Goal: Task Accomplishment & Management: Use online tool/utility

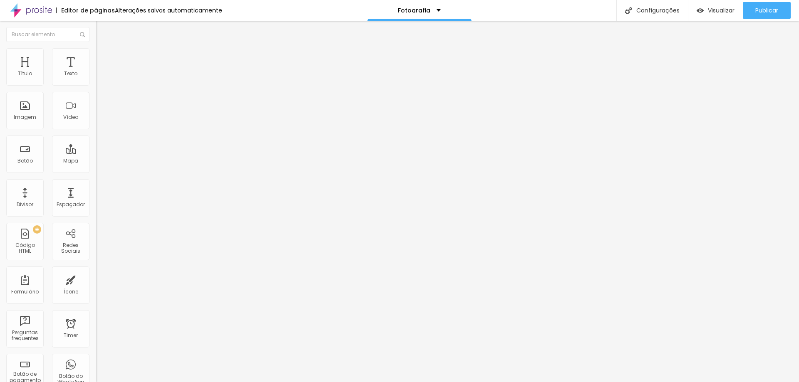
click at [96, 61] on li "Avançado" at bounding box center [144, 61] width 96 height 8
type input "34"
type input "41"
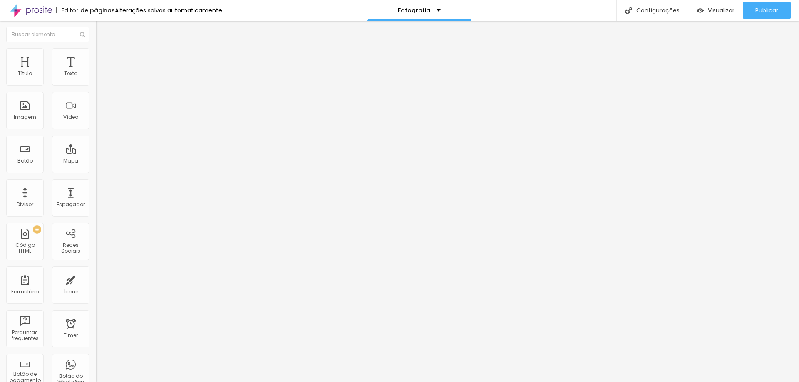
type input "44"
type input "49"
type input "50"
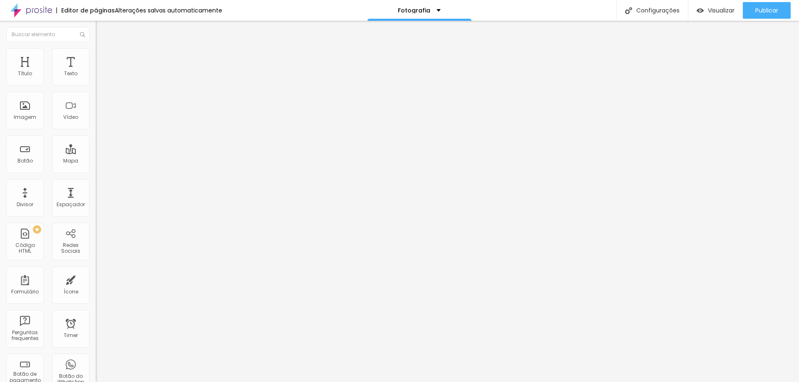
type input "50"
type input "51"
type input "53"
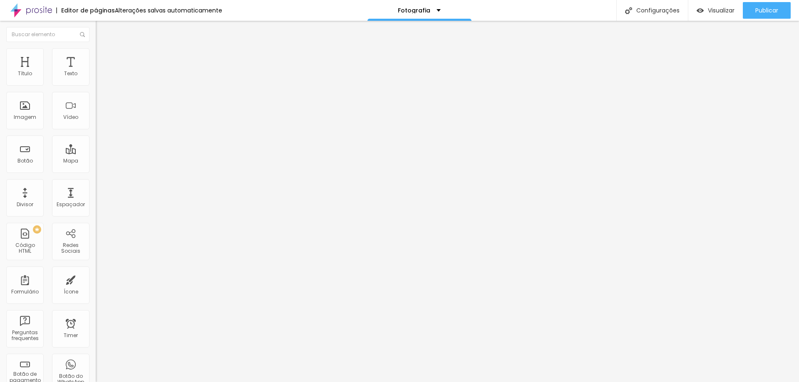
type input "0"
drag, startPoint x: 30, startPoint y: 82, endPoint x: 44, endPoint y: 124, distance: 44.1
type input "0"
click at [96, 161] on input "range" at bounding box center [123, 164] width 54 height 7
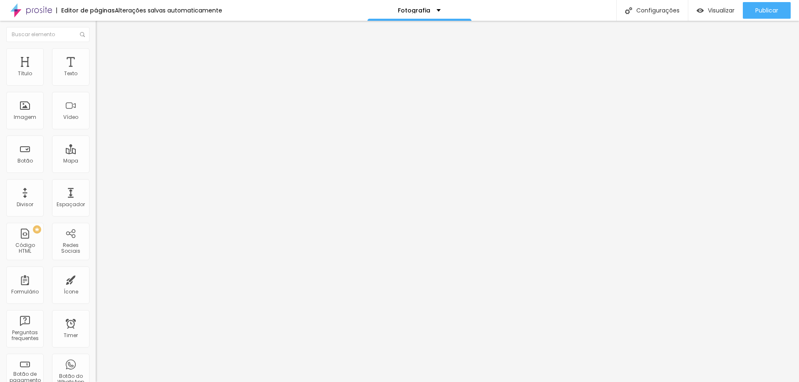
type input "20"
type input "22"
type input "49"
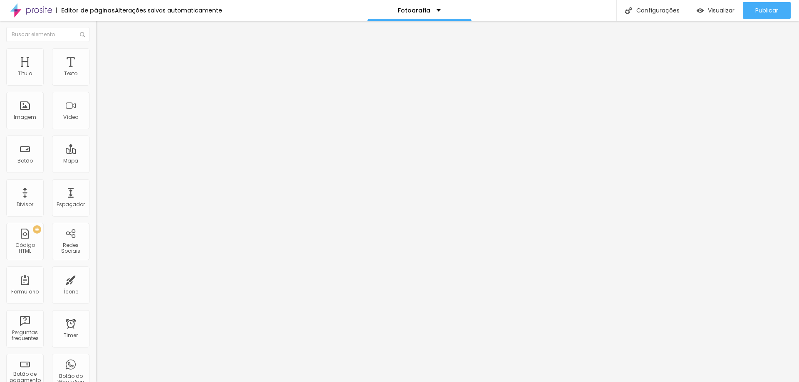
type input "49"
type input "62"
type input "67"
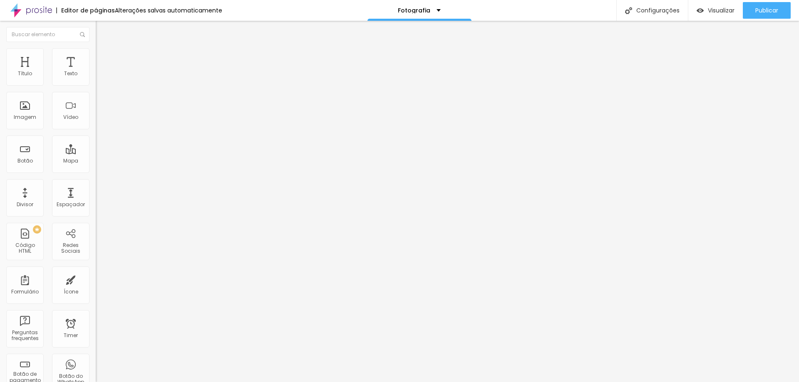
type input "69"
type input "71"
type input "88"
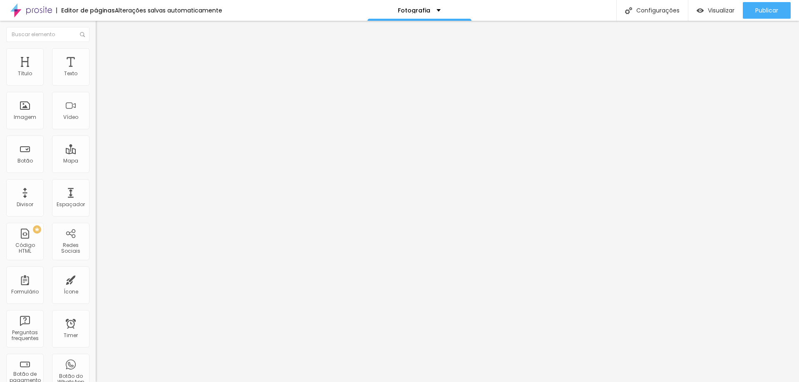
type input "88"
type input "100"
drag, startPoint x: 30, startPoint y: 96, endPoint x: 90, endPoint y: 95, distance: 60.3
type input "100"
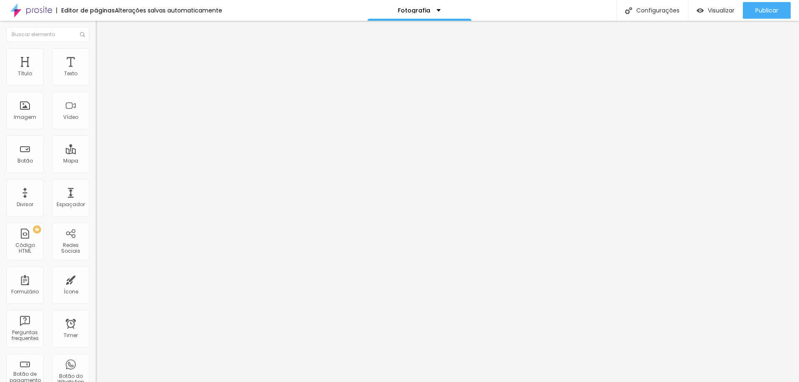
click at [96, 279] on input "range" at bounding box center [123, 282] width 54 height 7
click at [778, 0] on div "Publicar Publicar alterações Clique para publicar as ultimas alterações reaizad…" at bounding box center [767, 10] width 48 height 21
click at [772, 8] on span "Publicar" at bounding box center [766, 10] width 23 height 7
click at [711, 5] on div "Visualizar" at bounding box center [708, 10] width 38 height 17
click at [96, 76] on span "Completo" at bounding box center [108, 72] width 25 height 7
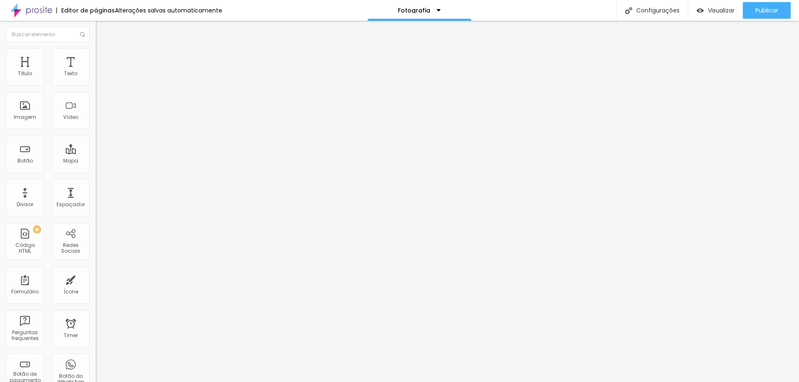
click at [96, 81] on span "Encaixotado" at bounding box center [112, 77] width 32 height 7
drag, startPoint x: 69, startPoint y: 83, endPoint x: 69, endPoint y: 88, distance: 5.0
click at [96, 76] on span "Encaixotado" at bounding box center [112, 72] width 32 height 7
click at [96, 89] on span "Completo" at bounding box center [108, 85] width 25 height 7
click at [96, 52] on ul "Conteúdo Estilo Avançado" at bounding box center [144, 52] width 96 height 25
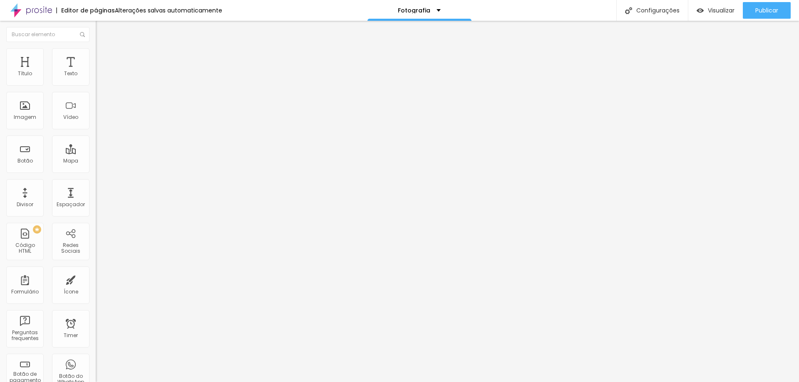
click at [103, 57] on span "Estilo" at bounding box center [109, 53] width 13 height 7
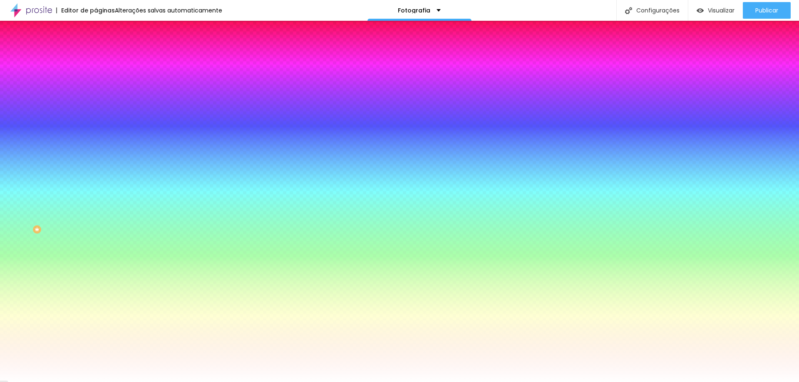
click at [96, 79] on div at bounding box center [144, 79] width 96 height 0
type input "#000000"
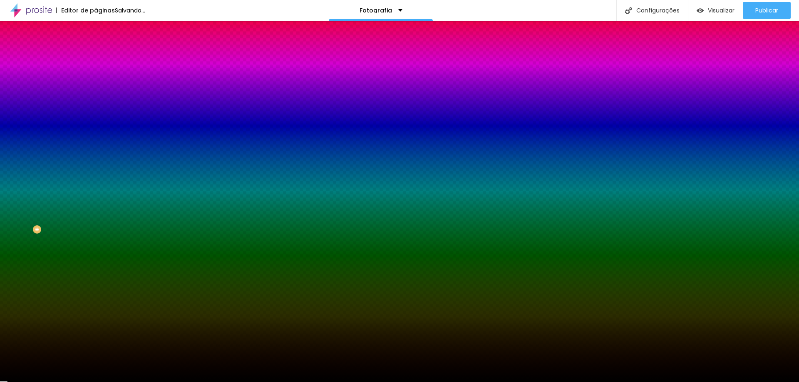
click at [96, 160] on div "Editar Coluna Conteúdo Estilo Avançado Cor de fundo Voltar ao padrão #000000 So…" at bounding box center [144, 202] width 96 height 362
click at [96, 205] on div "Editar Coluna Conteúdo Estilo Avançado Cor de fundo Voltar ao padrão #000000 So…" at bounding box center [144, 202] width 96 height 362
click at [96, 172] on div "Editar Coluna Conteúdo Estilo Avançado Cor de fundo Voltar ao padrão #000000 So…" at bounding box center [144, 202] width 96 height 362
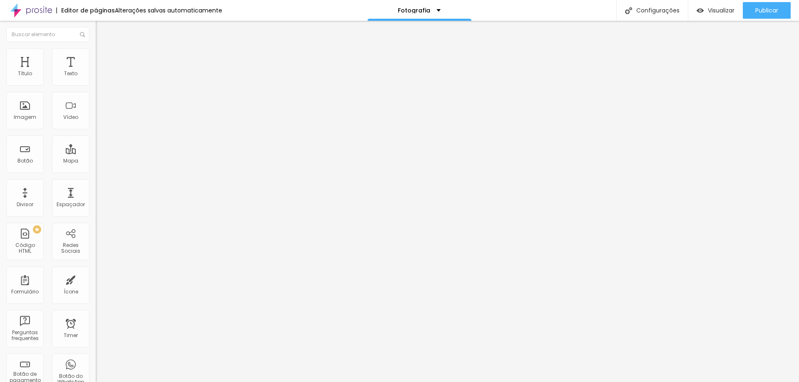
click at [96, 52] on li "Estilo" at bounding box center [144, 52] width 96 height 8
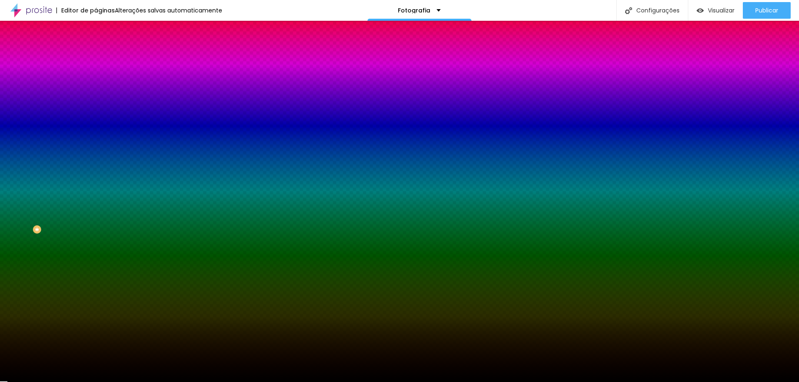
click at [103, 49] on span "Conteúdo" at bounding box center [116, 45] width 26 height 7
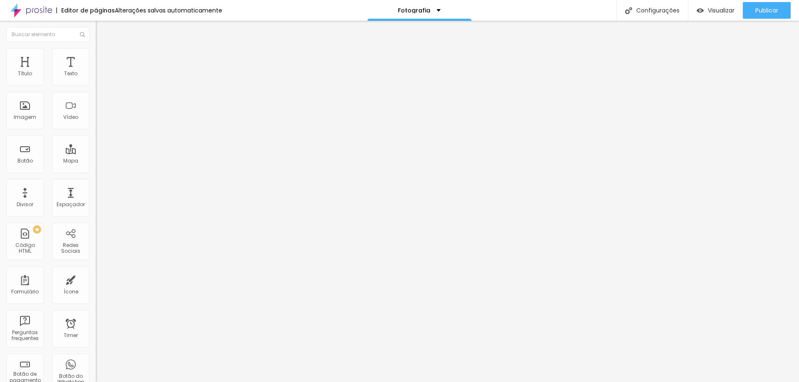
click at [102, 31] on div "Editar Coluna" at bounding box center [128, 30] width 52 height 7
type input "85"
type input "430"
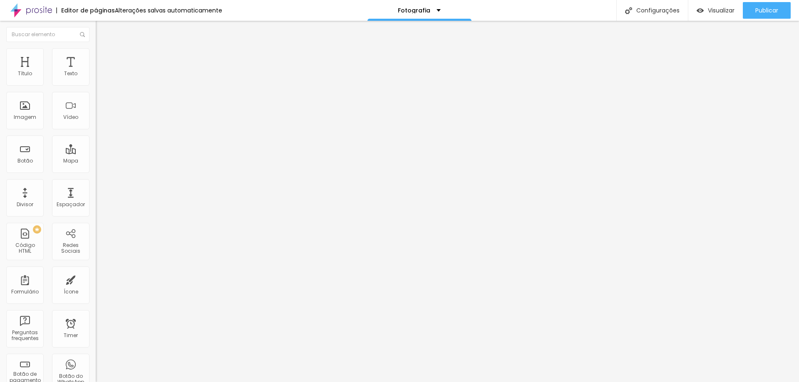
type input "436"
type input "472"
type input "477"
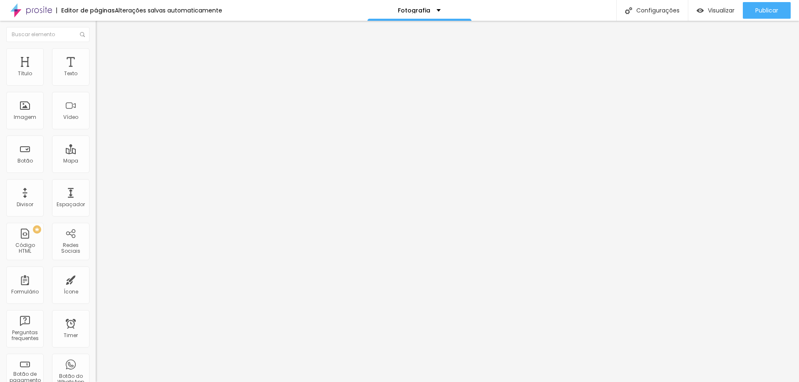
type input "477"
type input "500"
drag, startPoint x: 24, startPoint y: 82, endPoint x: 89, endPoint y: 86, distance: 65.0
type input "500"
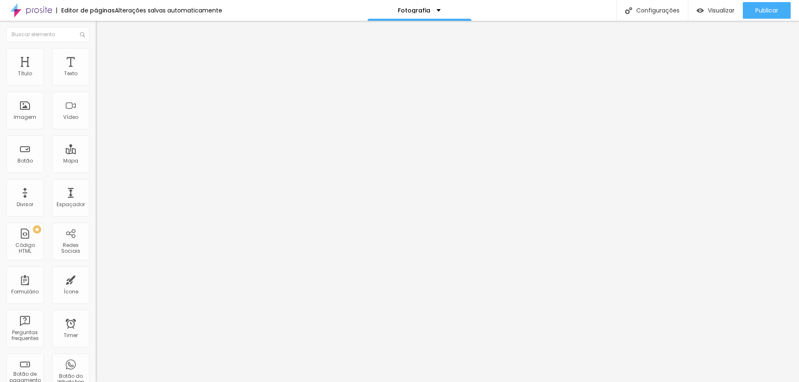
click at [96, 153] on input "range" at bounding box center [123, 156] width 54 height 7
click at [96, 55] on li "Estilo" at bounding box center [144, 52] width 96 height 8
type input "20"
type input "36"
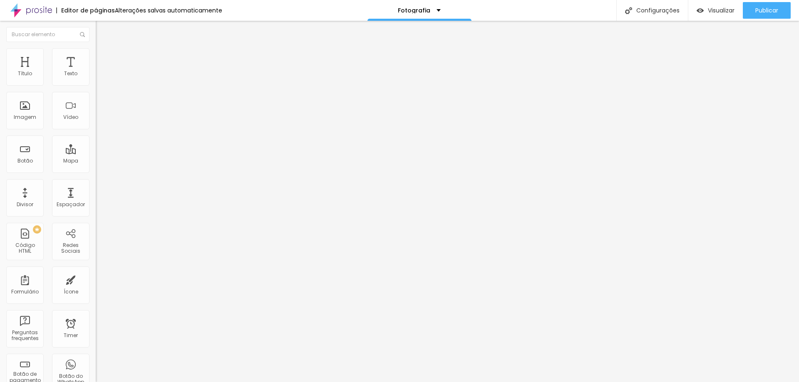
type input "36"
type input "41"
type input "43"
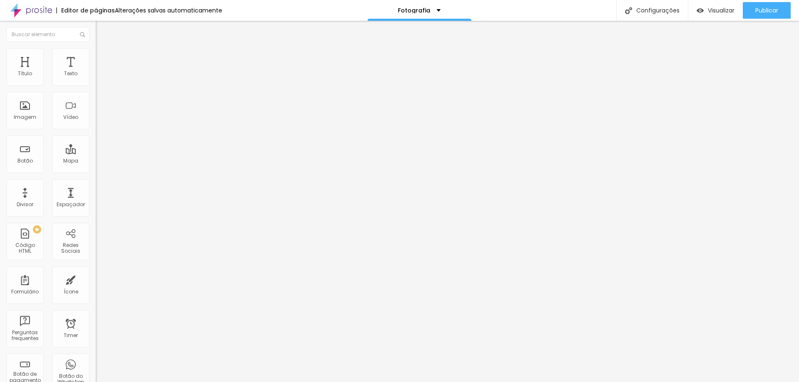
type input "44"
type input "49"
type input "51"
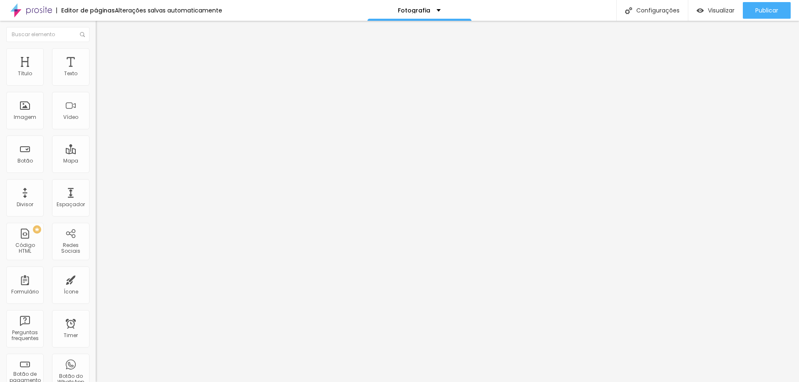
type input "51"
type input "53"
type input "56"
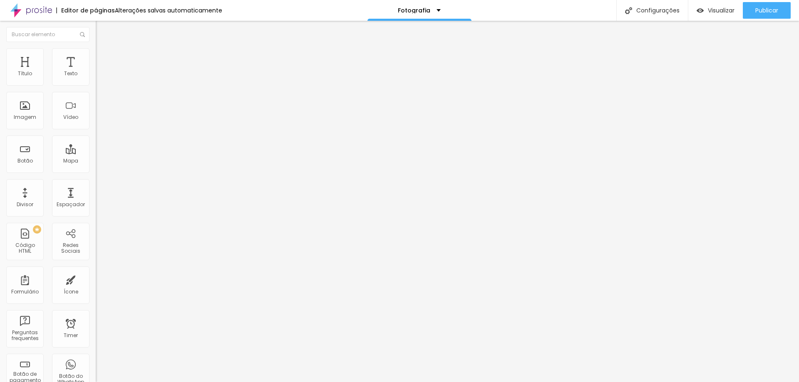
type input "31"
type input "15"
type input "13"
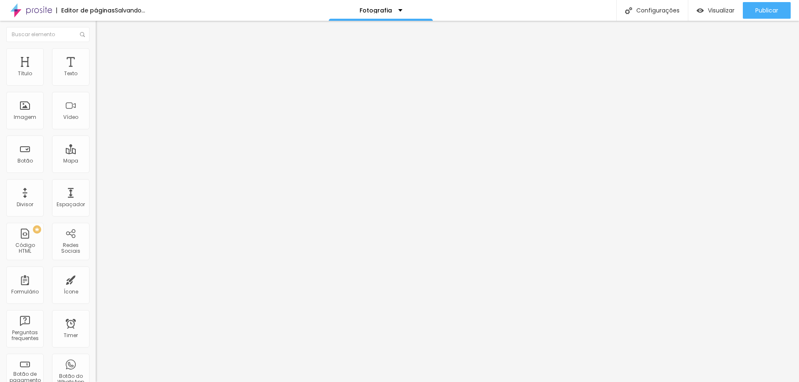
type input "13"
type input "8"
type input "7"
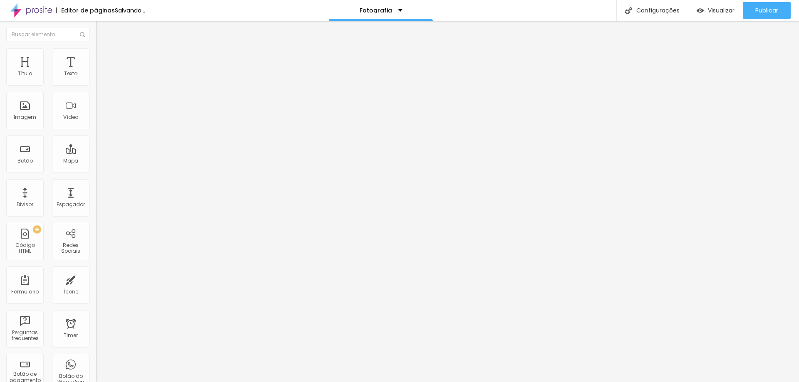
type input "2"
type input "0"
drag, startPoint x: 20, startPoint y: 105, endPoint x: 15, endPoint y: 102, distance: 6.4
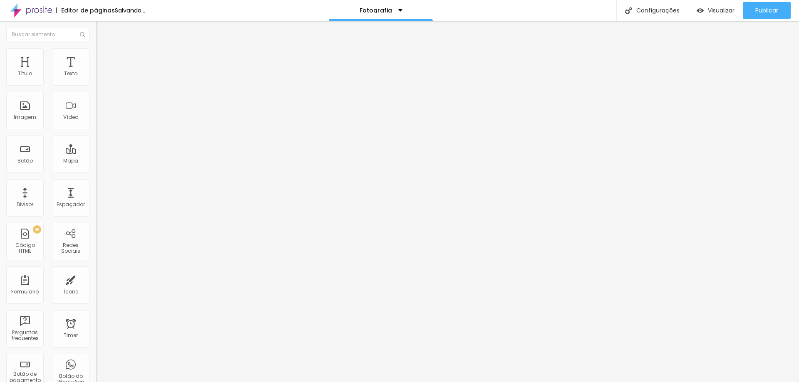
click at [96, 183] on input "range" at bounding box center [123, 186] width 54 height 7
type input "75"
type input "85"
drag, startPoint x: 57, startPoint y: 89, endPoint x: 88, endPoint y: 94, distance: 31.1
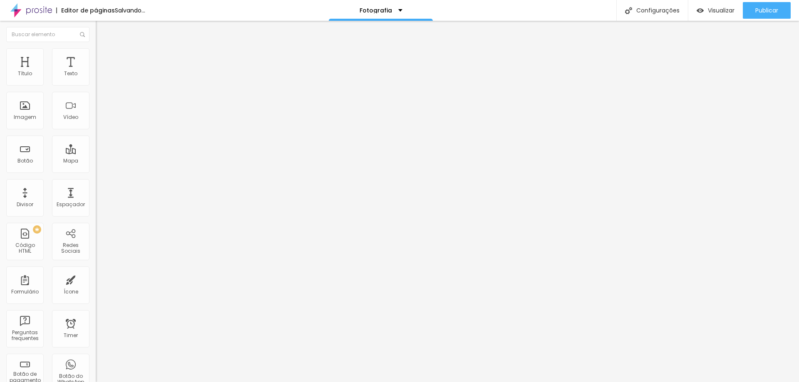
type input "90"
click at [96, 85] on input "range" at bounding box center [123, 82] width 54 height 7
drag, startPoint x: 73, startPoint y: 87, endPoint x: 83, endPoint y: 90, distance: 10.8
click at [96, 86] on div at bounding box center [144, 82] width 96 height 7
type input "100"
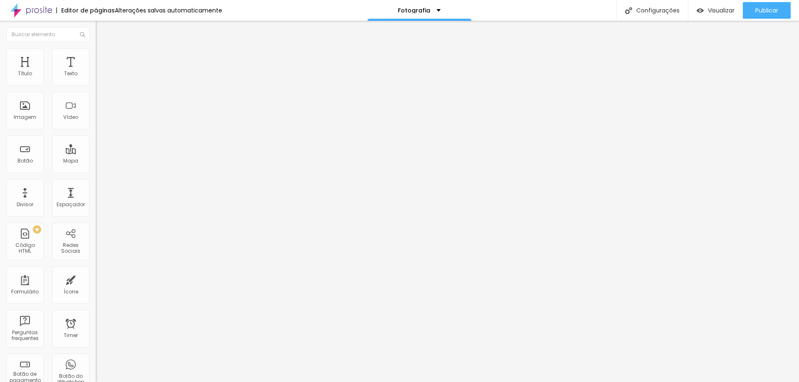
drag, startPoint x: 80, startPoint y: 89, endPoint x: 115, endPoint y: 87, distance: 35.5
type input "100"
click at [115, 85] on input "range" at bounding box center [123, 82] width 54 height 7
type input "492"
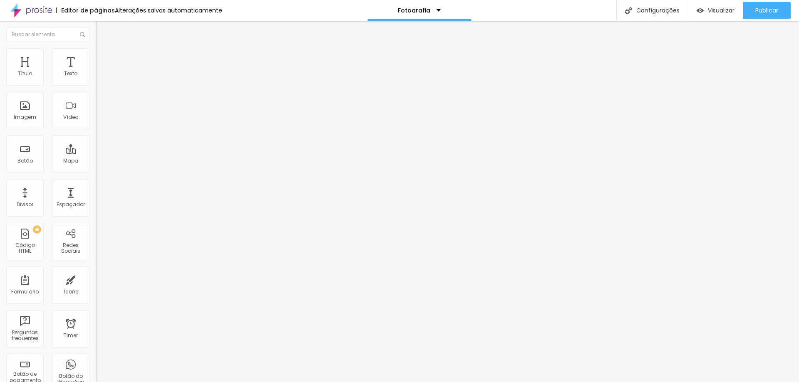
type input "446"
type input "430"
type input "425"
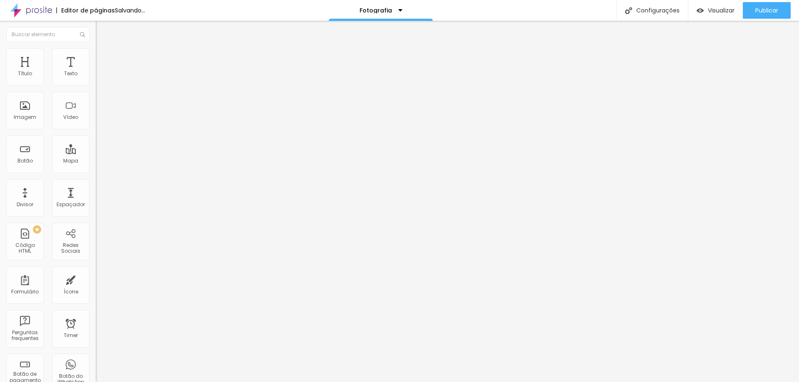
type input "425"
type input "420"
type input "394"
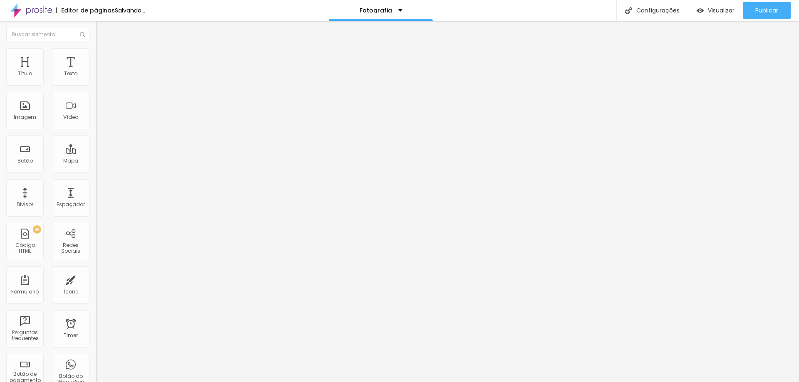
type input "389"
type input "384"
type input "374"
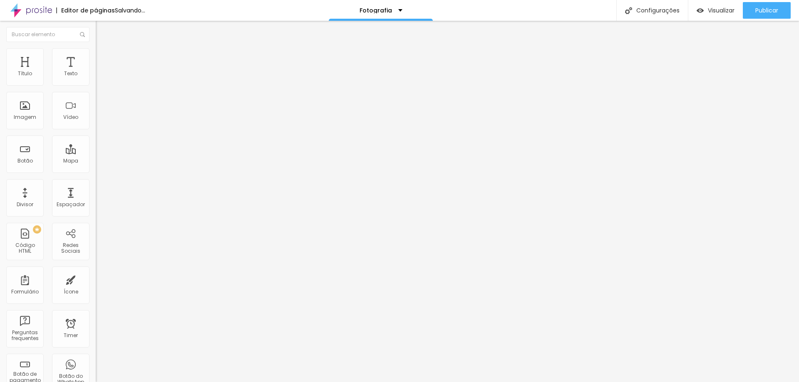
type input "374"
type input "368"
type input "363"
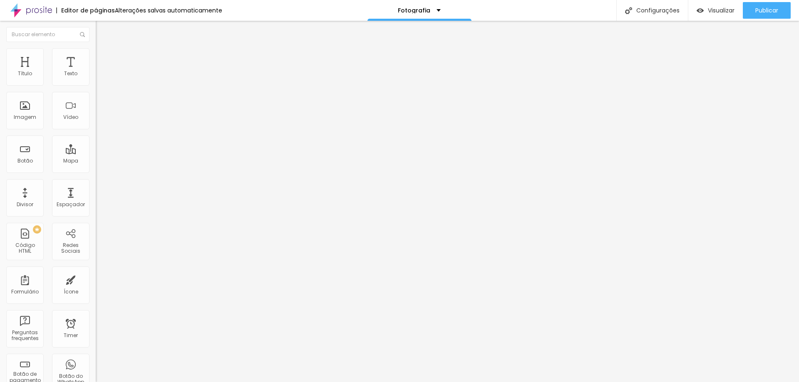
type input "353"
type input "348"
type input "343"
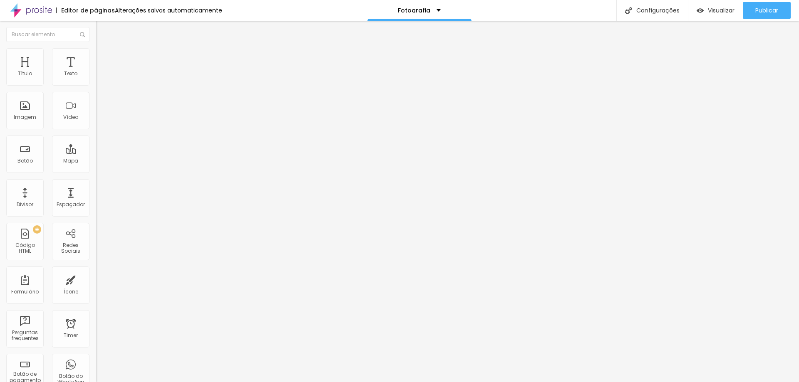
type input "343"
drag, startPoint x: 60, startPoint y: 82, endPoint x: 45, endPoint y: 82, distance: 14.6
type input "343"
click at [96, 153] on input "range" at bounding box center [123, 156] width 54 height 7
click at [96, 65] on li "Avançado" at bounding box center [144, 61] width 96 height 8
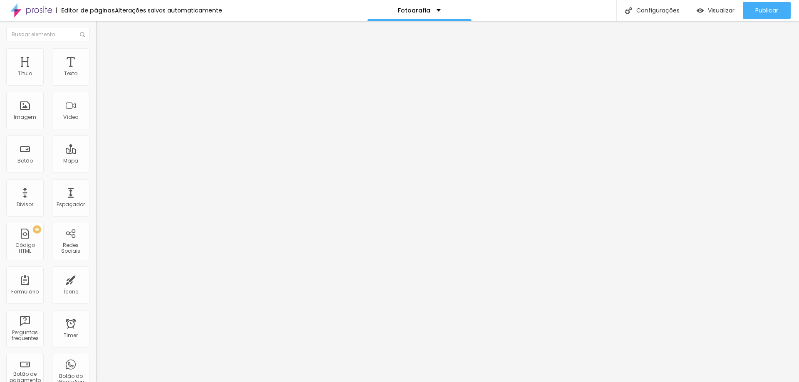
click at [103, 56] on span "Estilo" at bounding box center [109, 53] width 13 height 7
click at [96, 165] on div "Editar Imagem Conteúdo Estilo Avançado Tamanho 100 px % 0 Borda arredondada Som…" at bounding box center [144, 202] width 96 height 362
click at [96, 48] on li "Conteúdo" at bounding box center [144, 44] width 96 height 8
click at [96, 48] on li "Estilo" at bounding box center [144, 52] width 96 height 8
click at [96, 57] on img at bounding box center [99, 60] width 7 height 7
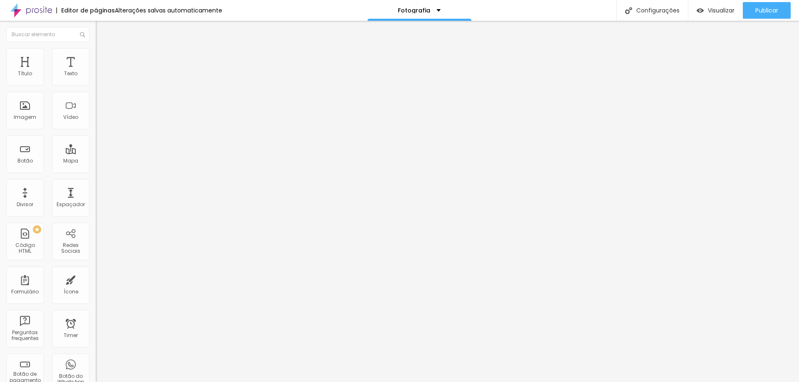
type input "10"
type input "30"
type input "35"
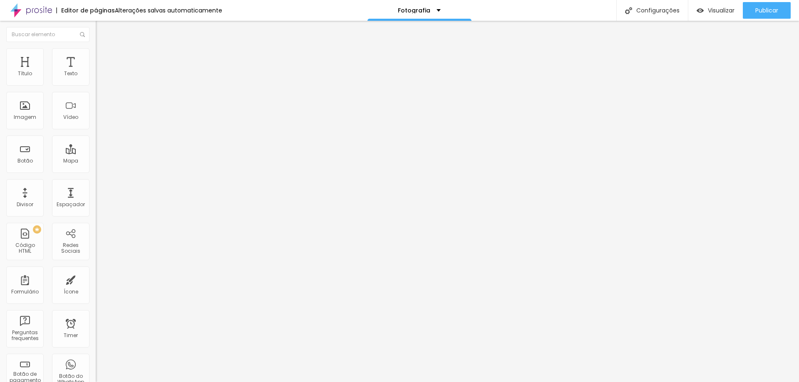
type input "35"
type input "30"
type input "25"
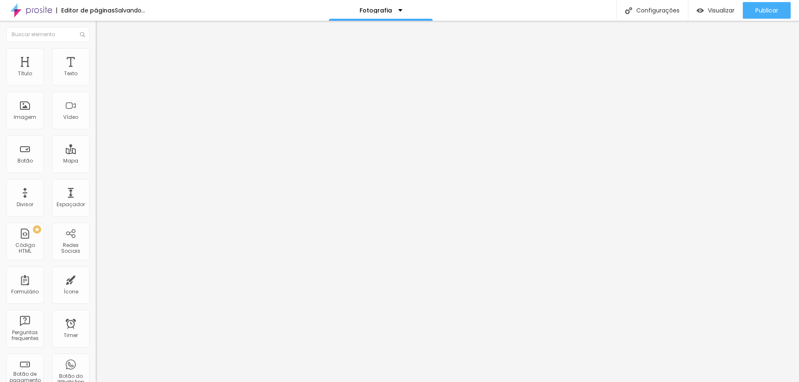
type input "20"
drag, startPoint x: 25, startPoint y: 80, endPoint x: 32, endPoint y: 83, distance: 8.0
type input "20"
click at [96, 161] on input "range" at bounding box center [123, 164] width 54 height 7
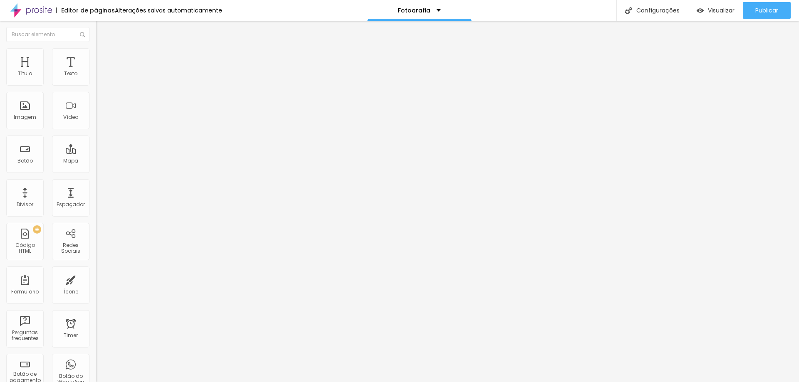
click at [96, 57] on li "Avançado" at bounding box center [144, 61] width 96 height 8
click at [96, 52] on img at bounding box center [99, 51] width 7 height 7
click at [103, 57] on span "Estilo" at bounding box center [109, 53] width 13 height 7
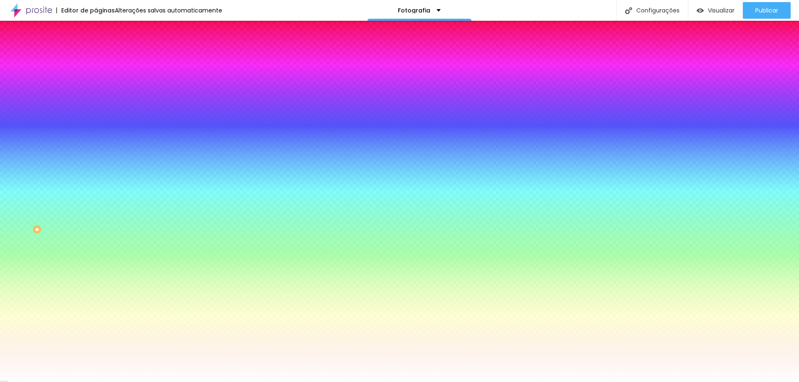
click at [96, 57] on li "Avançado" at bounding box center [144, 61] width 96 height 8
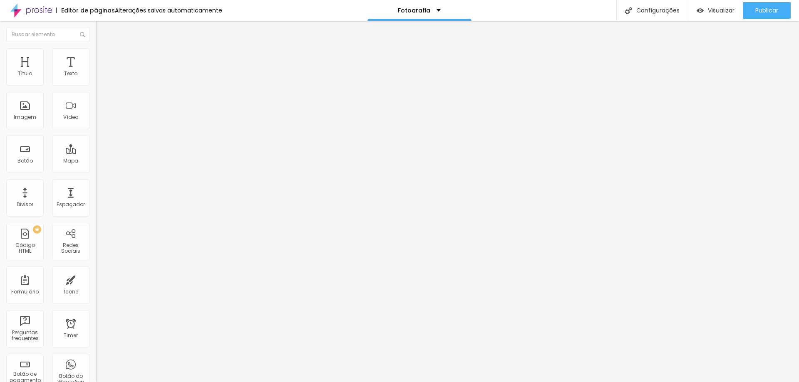
type input "25"
type input "35"
type input "30"
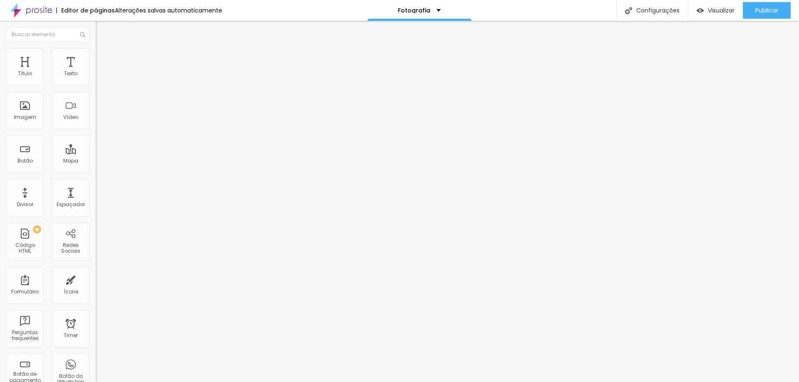
type input "30"
click at [96, 161] on input "range" at bounding box center [123, 164] width 54 height 7
click at [103, 57] on span "Estilo" at bounding box center [109, 53] width 13 height 7
click at [96, 69] on div "URL do vídeo [URL][DOMAIN_NAME] Alinhamento Proporção 4:3 Standard Ultrawide 21…" at bounding box center [144, 113] width 96 height 97
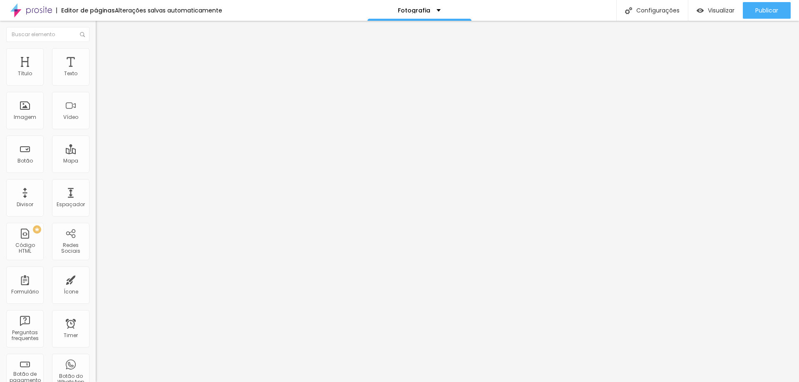
click at [96, 57] on li "Estilo" at bounding box center [144, 52] width 96 height 8
click at [96, 48] on li "Conteúdo" at bounding box center [144, 44] width 96 height 8
drag, startPoint x: 69, startPoint y: 52, endPoint x: 73, endPoint y: 57, distance: 6.8
click at [96, 57] on li "Avançado" at bounding box center [144, 61] width 96 height 8
type input "86"
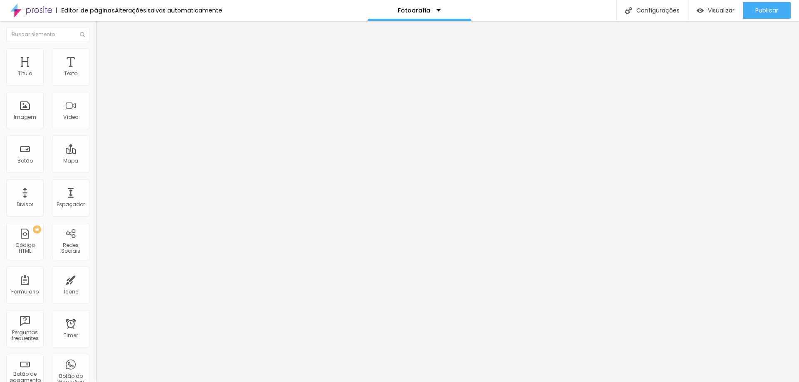
type input "86"
type input "43"
type input "27"
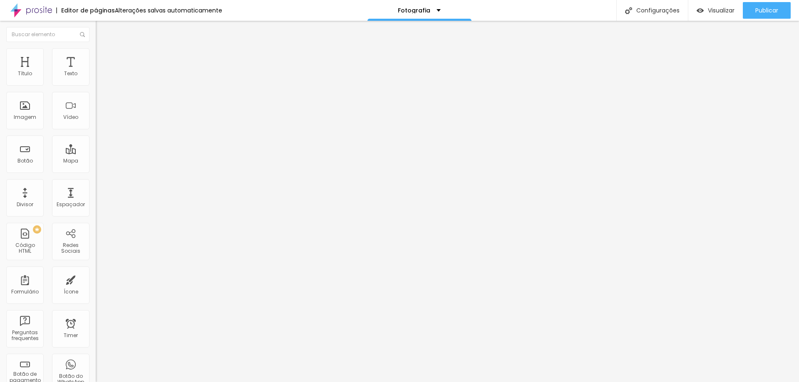
type input "26"
type input "25"
type input "43"
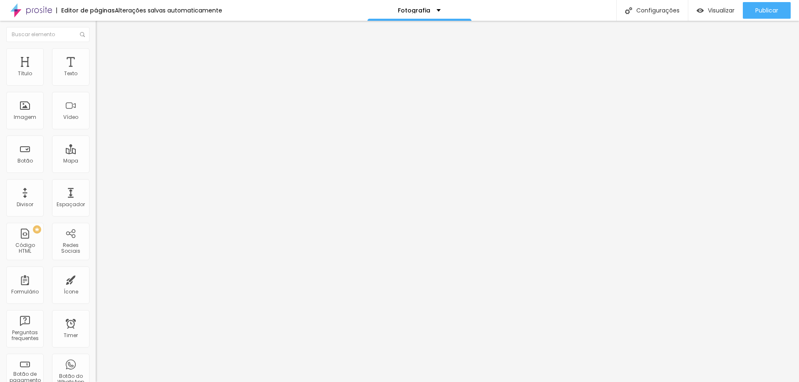
type input "43"
type input "50"
type input "53"
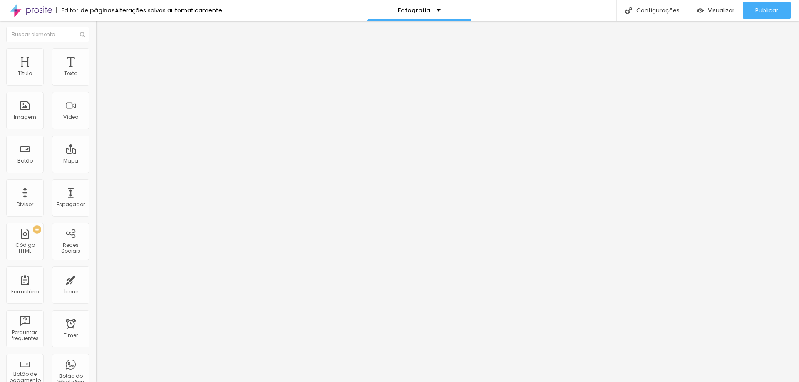
type input "58"
type input "60"
type input "63"
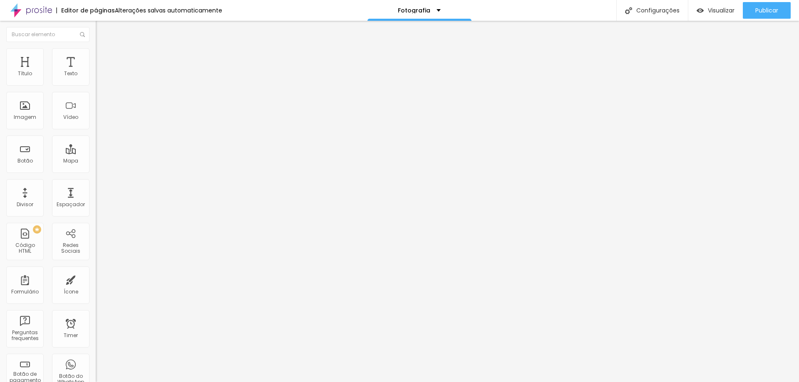
type input "63"
type input "66"
type input "68"
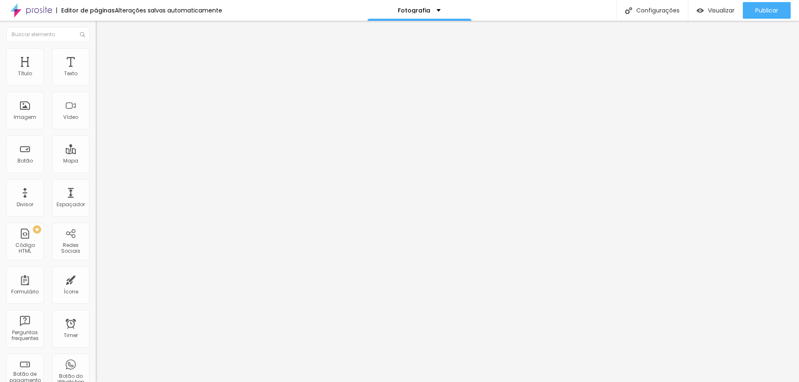
type input "72"
type input "76"
type input "78"
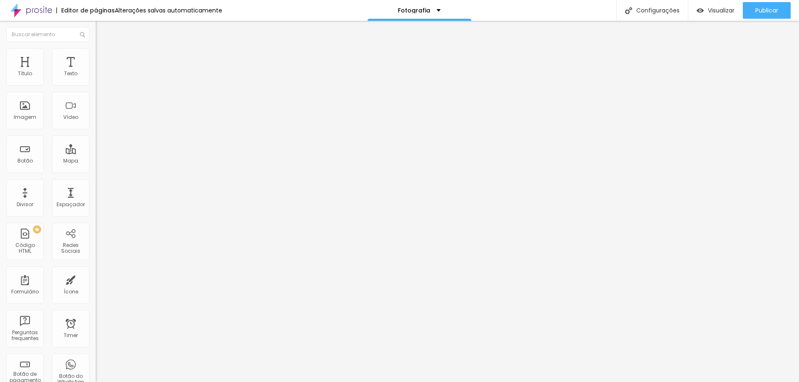
type input "78"
type input "81"
type input "84"
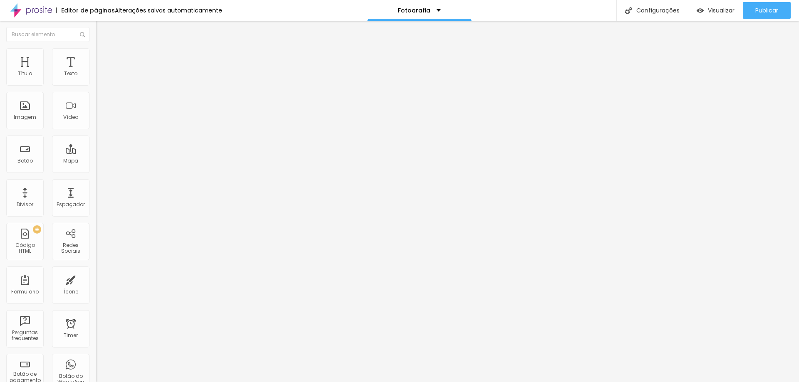
type input "85"
type input "86"
type input "87"
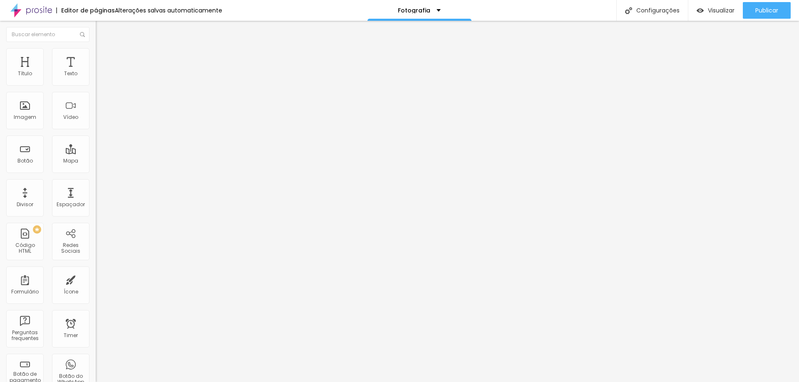
type input "87"
type input "88"
type input "89"
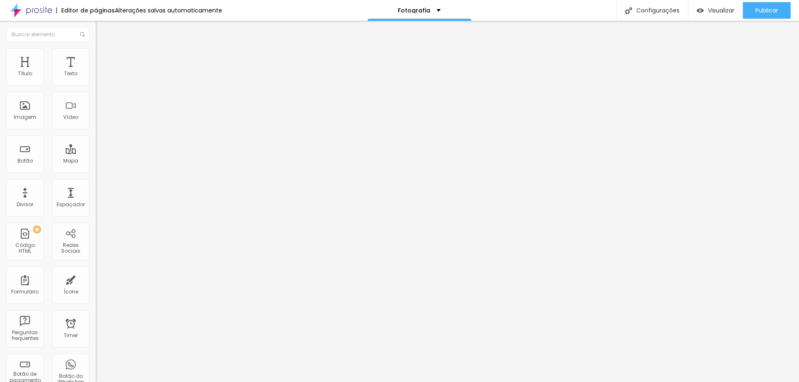
type input "90"
type input "94"
type input "95"
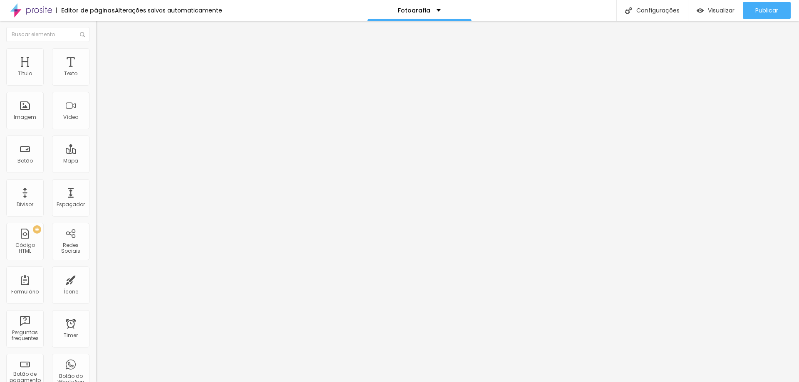
type input "95"
drag, startPoint x: 63, startPoint y: 100, endPoint x: 67, endPoint y: 99, distance: 4.3
type input "95"
click at [96, 279] on input "range" at bounding box center [123, 282] width 54 height 7
click at [96, 57] on li "Avançado" at bounding box center [144, 61] width 96 height 8
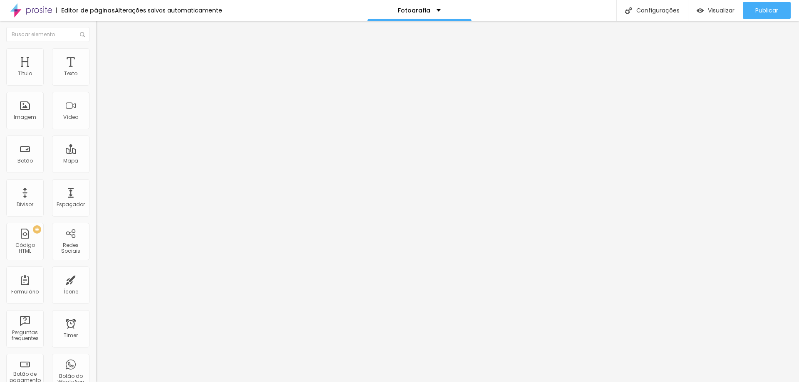
click at [103, 60] on span "Avançado" at bounding box center [116, 62] width 27 height 7
type input "10"
type input "19"
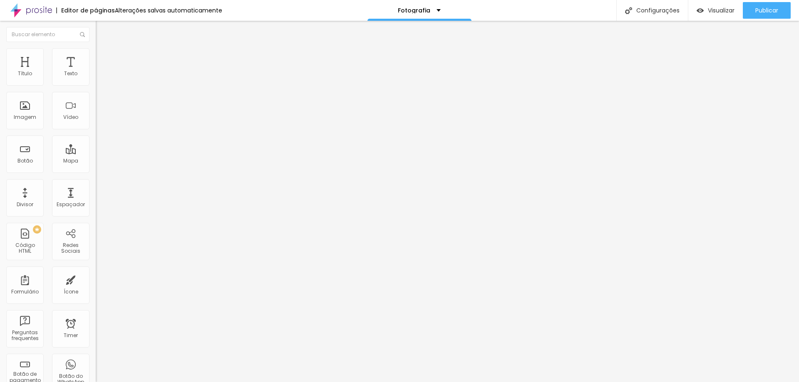
type input "20"
type input "21"
type input "23"
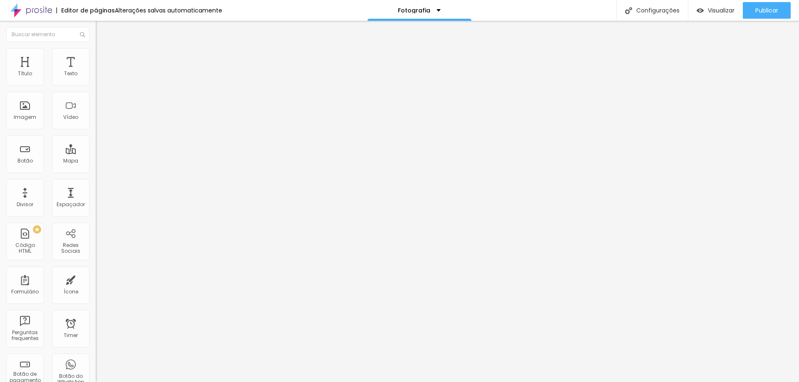
type input "23"
type input "28"
type input "32"
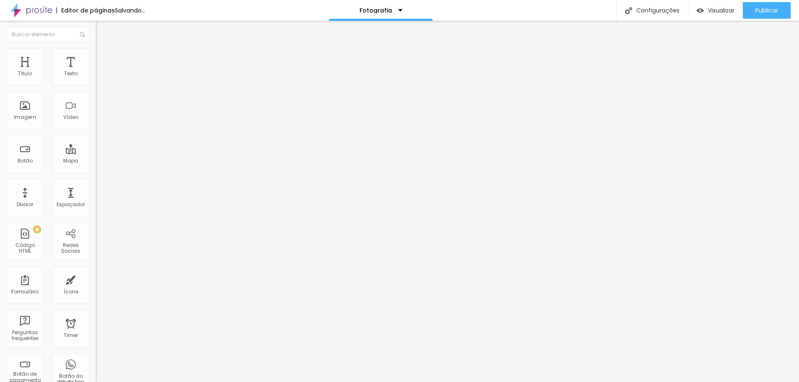
type input "33"
type input "30"
type input "25"
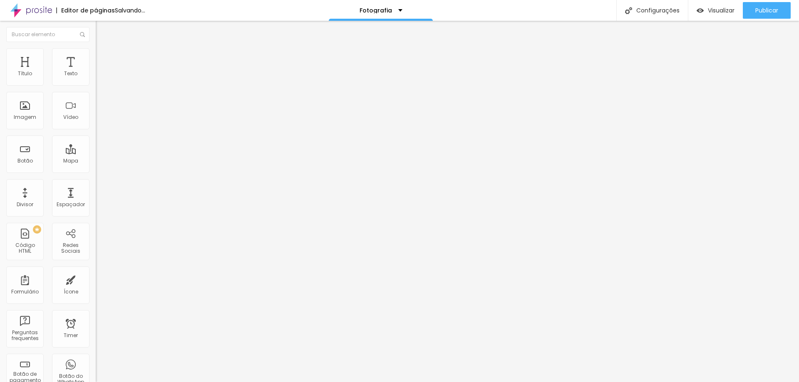
type input "25"
type input "24"
type input "23"
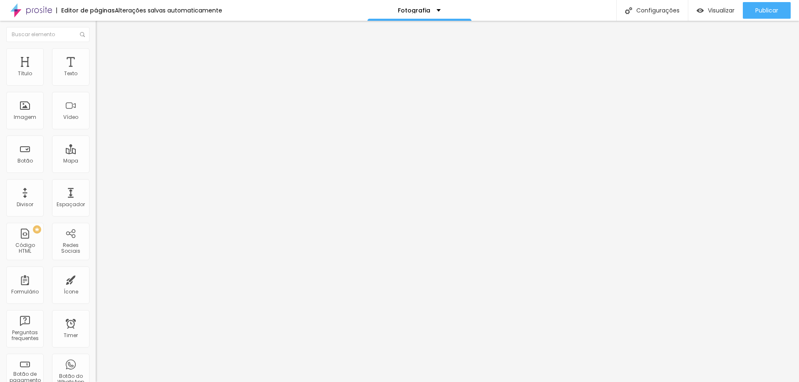
drag, startPoint x: 20, startPoint y: 81, endPoint x: 31, endPoint y: 86, distance: 12.8
type input "23"
click at [96, 161] on input "range" at bounding box center [123, 164] width 54 height 7
drag, startPoint x: 50, startPoint y: 95, endPoint x: 35, endPoint y: 99, distance: 15.4
click at [96, 279] on div at bounding box center [144, 282] width 96 height 7
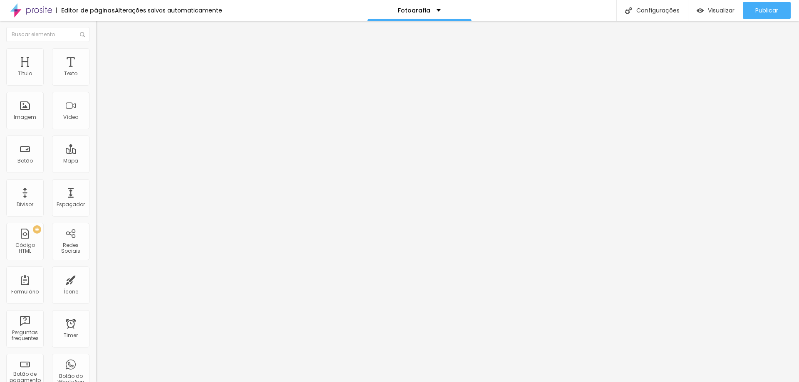
type input "34"
type input "17"
drag, startPoint x: 37, startPoint y: 99, endPoint x: 28, endPoint y: 103, distance: 9.0
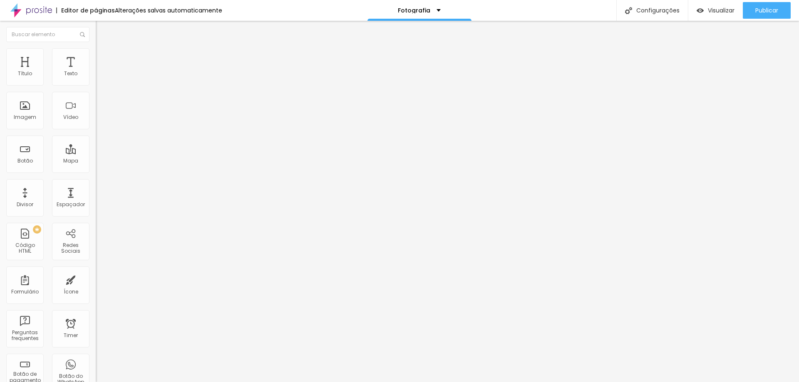
type input "17"
click at [96, 279] on input "range" at bounding box center [123, 282] width 54 height 7
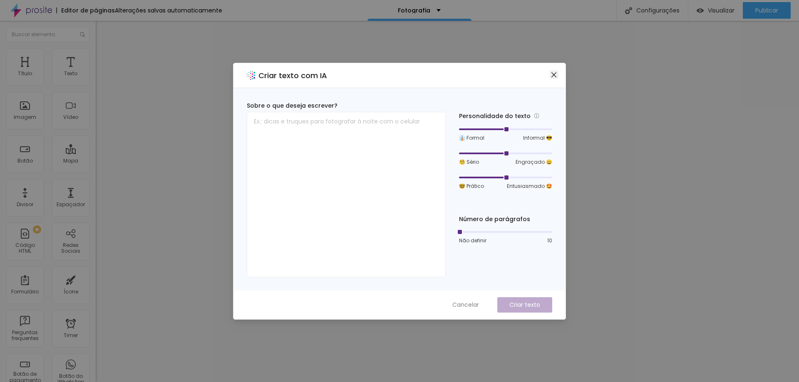
click at [556, 77] on icon "close" at bounding box center [554, 75] width 7 height 7
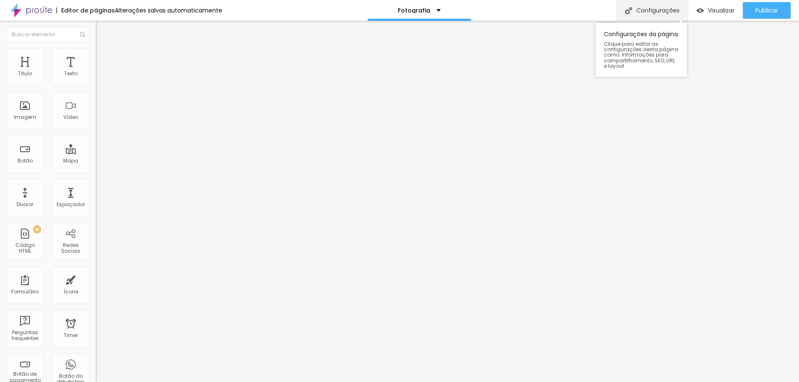
click at [644, 14] on div "Configurações" at bounding box center [652, 10] width 72 height 21
drag, startPoint x: 264, startPoint y: 80, endPoint x: 273, endPoint y: 79, distance: 9.6
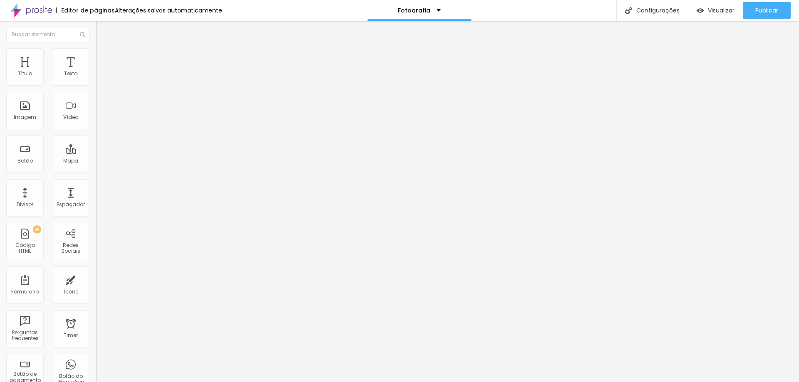
click at [542, 382] on div "Configurações da página" at bounding box center [399, 384] width 799 height 5
click at [588, 0] on html "Editor de páginas Alterações salvas automaticamente Fotografia Configurações Co…" at bounding box center [399, 191] width 799 height 382
click at [96, 52] on img at bounding box center [99, 51] width 7 height 7
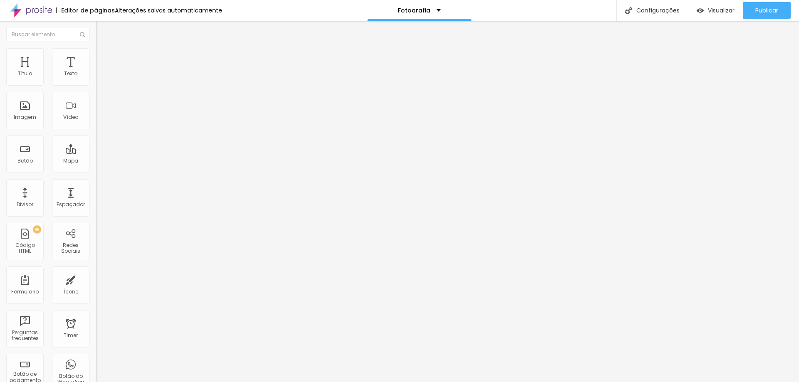
click at [96, 57] on img at bounding box center [99, 60] width 7 height 7
click at [96, 54] on img at bounding box center [99, 51] width 7 height 7
click at [96, 57] on img at bounding box center [99, 60] width 7 height 7
click at [96, 62] on ul "Conteúdo Estilo Avançado" at bounding box center [144, 52] width 96 height 25
click at [96, 55] on li "Estilo" at bounding box center [144, 52] width 96 height 8
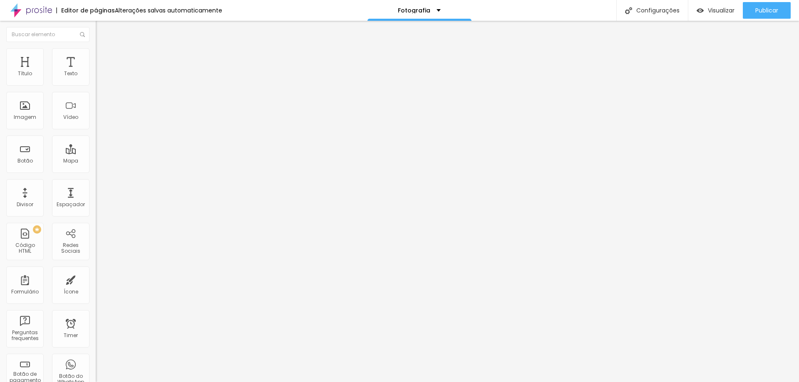
drag, startPoint x: 49, startPoint y: 84, endPoint x: 46, endPoint y: 87, distance: 4.4
click at [96, 86] on div "Tamanho 70 px %" at bounding box center [144, 75] width 96 height 21
type input "67"
type input "65"
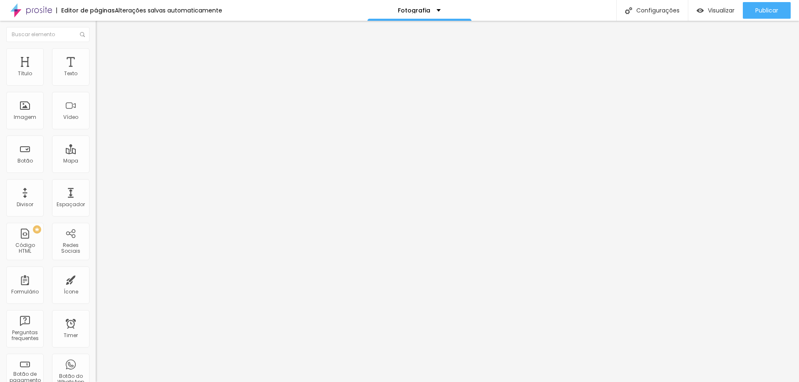
type input "65"
type input "66"
type input "67"
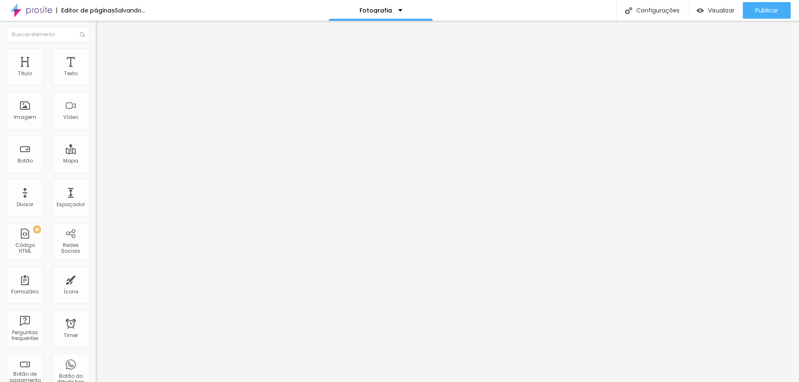
type input "68"
type input "69"
type input "70"
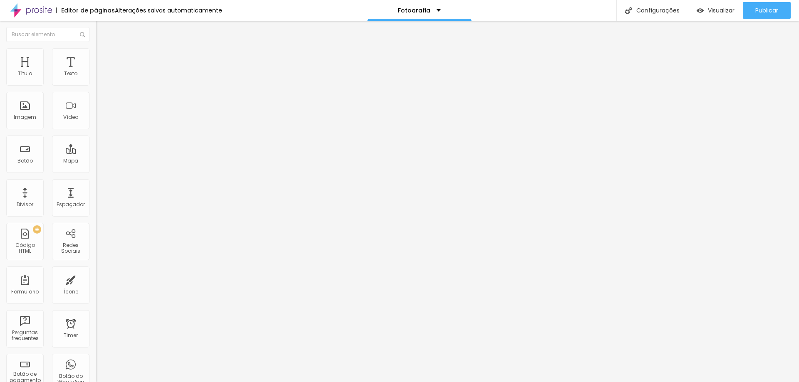
type input "70"
drag, startPoint x: 50, startPoint y: 88, endPoint x: 54, endPoint y: 90, distance: 4.3
click at [96, 85] on input "range" at bounding box center [123, 82] width 54 height 7
click at [96, 51] on li "Estilo" at bounding box center [144, 52] width 96 height 8
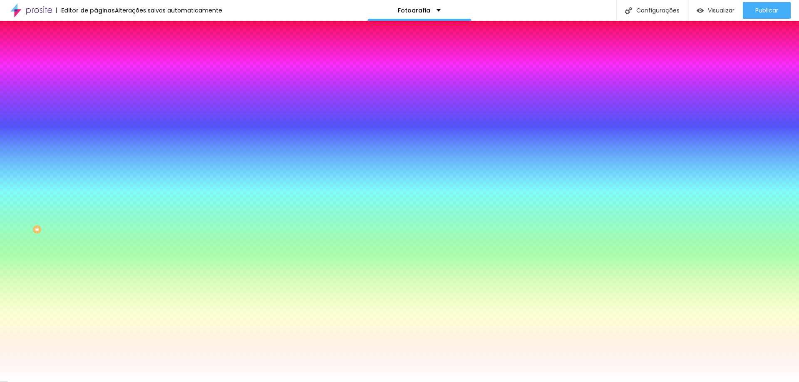
click at [96, 57] on li "Avançado" at bounding box center [144, 61] width 96 height 8
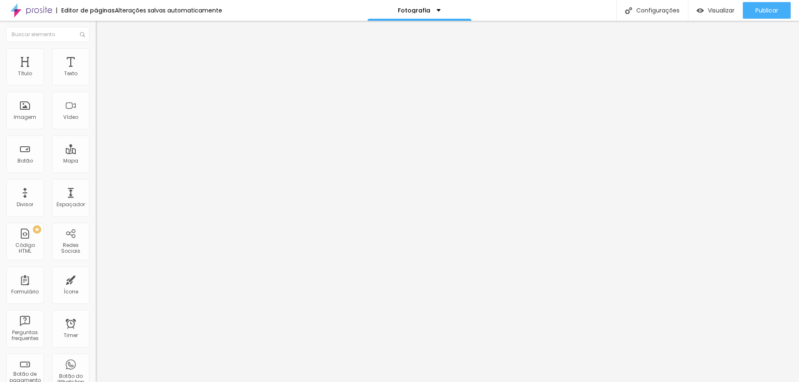
click at [96, 48] on li "Conteúdo" at bounding box center [144, 44] width 96 height 8
click at [96, 82] on img at bounding box center [99, 80] width 6 height 6
click at [96, 55] on li "Estilo" at bounding box center [144, 52] width 96 height 8
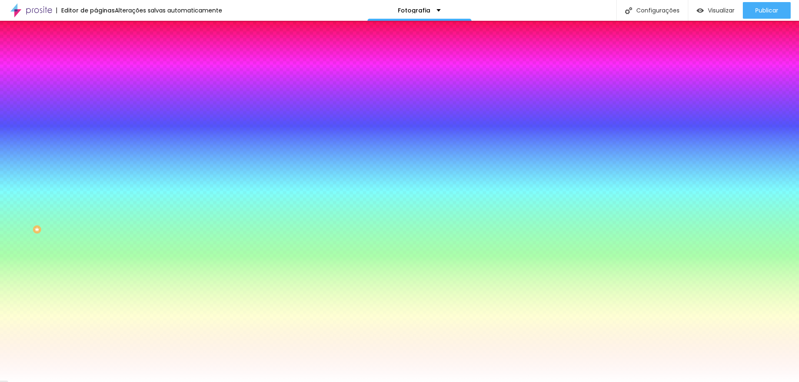
click at [96, 57] on li "Avançado" at bounding box center [144, 61] width 96 height 8
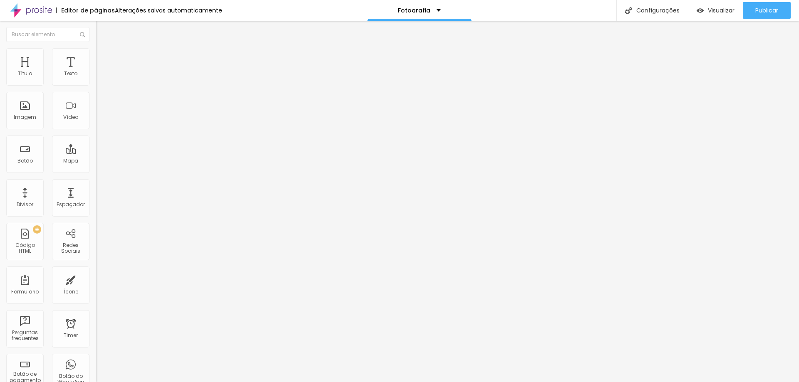
type input "33"
drag, startPoint x: 20, startPoint y: 84, endPoint x: 77, endPoint y: 79, distance: 57.6
click at [96, 153] on input "range" at bounding box center [123, 156] width 54 height 7
click at [96, 57] on li "Avançado" at bounding box center [144, 61] width 96 height 8
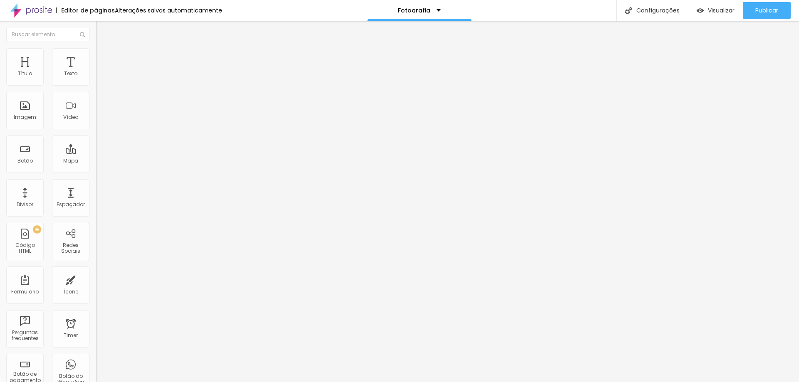
drag, startPoint x: 27, startPoint y: 82, endPoint x: 67, endPoint y: 80, distance: 39.2
click at [96, 161] on input "range" at bounding box center [123, 164] width 54 height 7
click at [96, 57] on img at bounding box center [99, 60] width 7 height 7
drag, startPoint x: 33, startPoint y: 83, endPoint x: 41, endPoint y: 86, distance: 8.0
click at [96, 161] on input "range" at bounding box center [123, 164] width 54 height 7
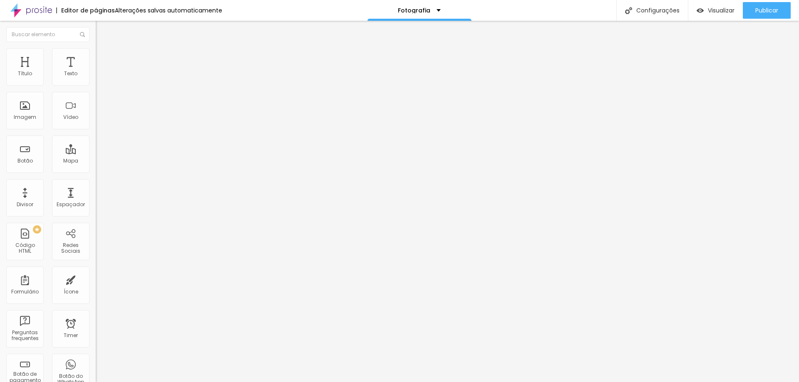
drag, startPoint x: 43, startPoint y: 82, endPoint x: 56, endPoint y: 83, distance: 13.4
click at [96, 161] on input "range" at bounding box center [123, 164] width 54 height 7
click at [772, 5] on div "Publicar" at bounding box center [766, 10] width 23 height 17
click at [709, 14] on div "Visualizar" at bounding box center [708, 10] width 38 height 17
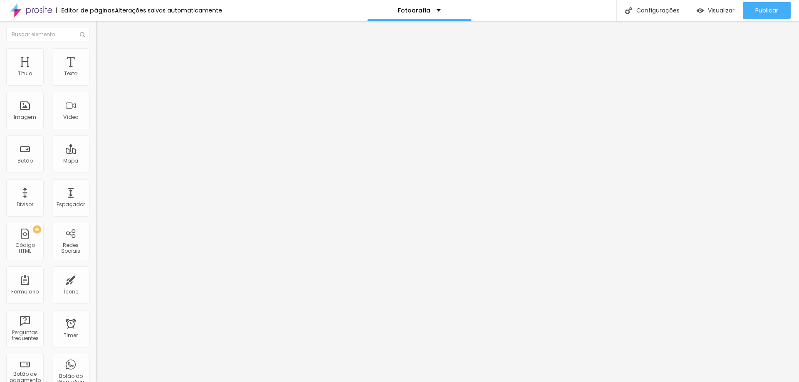
drag, startPoint x: 84, startPoint y: 127, endPoint x: 80, endPoint y: 132, distance: 6.2
click at [96, 124] on span "4:3 Standard" at bounding box center [113, 120] width 34 height 7
click at [96, 134] on div "Wide 16:9" at bounding box center [144, 131] width 96 height 5
click at [96, 136] on div "Wide 16:9" at bounding box center [144, 133] width 96 height 8
click at [96, 142] on span "Standard" at bounding box center [108, 138] width 25 height 7
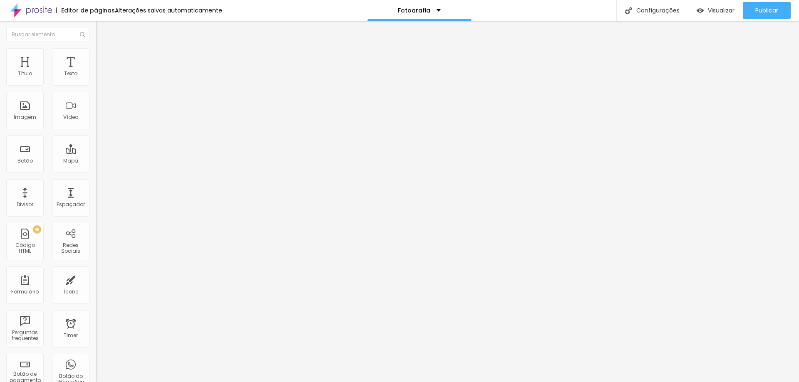
drag, startPoint x: 90, startPoint y: 62, endPoint x: 77, endPoint y: 65, distance: 12.8
click at [96, 62] on li "Avançado" at bounding box center [144, 61] width 96 height 8
drag, startPoint x: 49, startPoint y: 83, endPoint x: 31, endPoint y: 87, distance: 18.4
click at [96, 161] on input "range" at bounding box center [123, 164] width 54 height 7
click at [103, 57] on span "Estilo" at bounding box center [109, 53] width 13 height 7
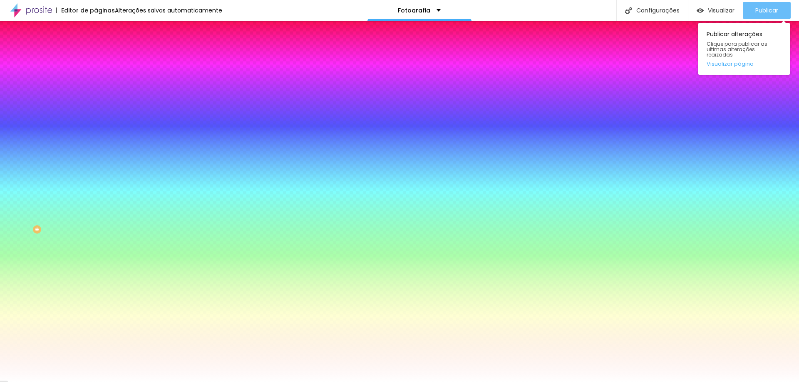
click at [776, 10] on span "Publicar" at bounding box center [766, 10] width 23 height 7
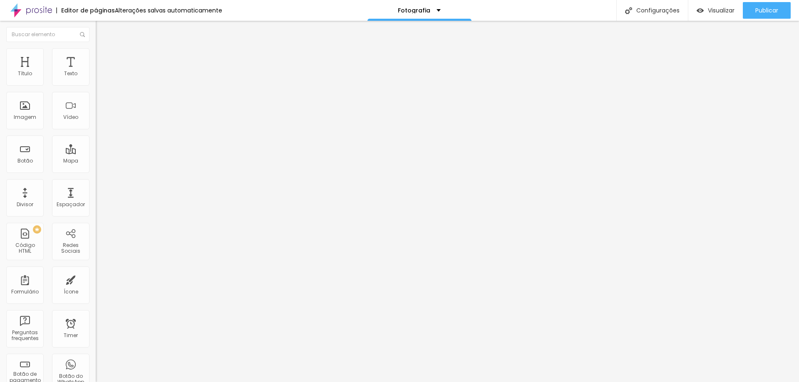
click at [103, 57] on span "Estilo" at bounding box center [109, 53] width 13 height 7
click at [96, 85] on input "range" at bounding box center [123, 82] width 54 height 7
drag, startPoint x: 67, startPoint y: 90, endPoint x: 52, endPoint y: 90, distance: 14.2
click at [96, 85] on input "range" at bounding box center [123, 82] width 54 height 7
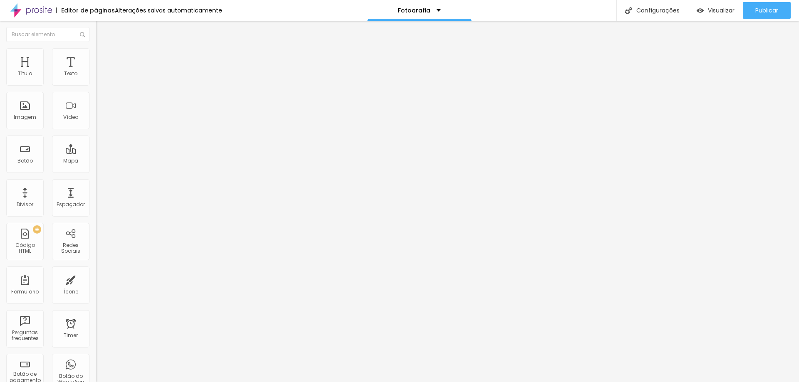
click at [96, 64] on li "Avançado" at bounding box center [144, 61] width 96 height 8
click at [103, 59] on span "Avançado" at bounding box center [116, 62] width 27 height 7
drag, startPoint x: 26, startPoint y: 79, endPoint x: 10, endPoint y: 81, distance: 16.7
click at [96, 83] on div "23 Espaço de cima" at bounding box center [144, 124] width 96 height 118
drag, startPoint x: 26, startPoint y: 78, endPoint x: 11, endPoint y: 92, distance: 20.0
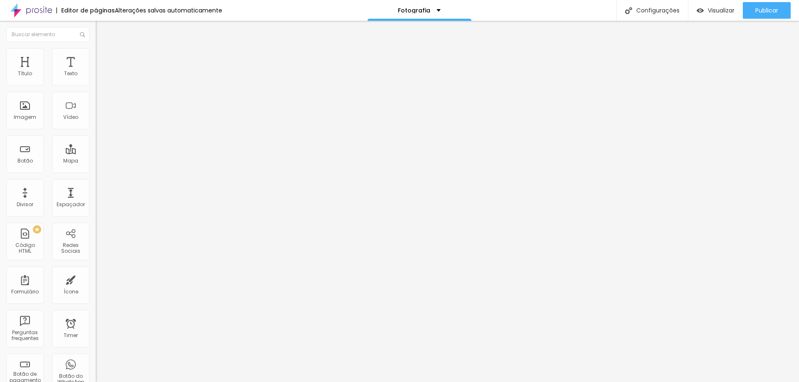
click at [96, 92] on div "23 Espaço de cima 17 Espaço de baixo ID Html Classes Html Visível nos dispositi…" at bounding box center [144, 240] width 96 height 350
drag, startPoint x: 0, startPoint y: 102, endPoint x: 92, endPoint y: 111, distance: 92.4
click at [96, 161] on input "range" at bounding box center [123, 164] width 54 height 7
click at [757, 4] on div "Publicar" at bounding box center [766, 10] width 23 height 17
click at [96, 59] on ul "Conteúdo Estilo Avançado" at bounding box center [144, 52] width 96 height 25
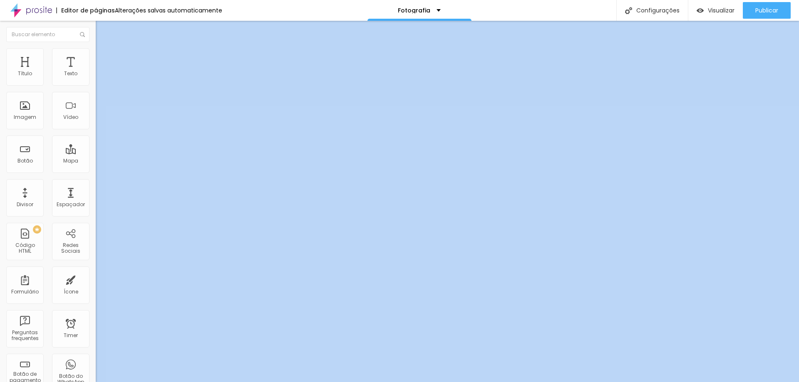
drag, startPoint x: 54, startPoint y: 57, endPoint x: 61, endPoint y: 84, distance: 27.0
click at [96, 77] on div "Conteúdo Estilo Avançado Alinhamento" at bounding box center [144, 65] width 96 height 50
click at [103, 59] on span "Avançado" at bounding box center [116, 62] width 27 height 7
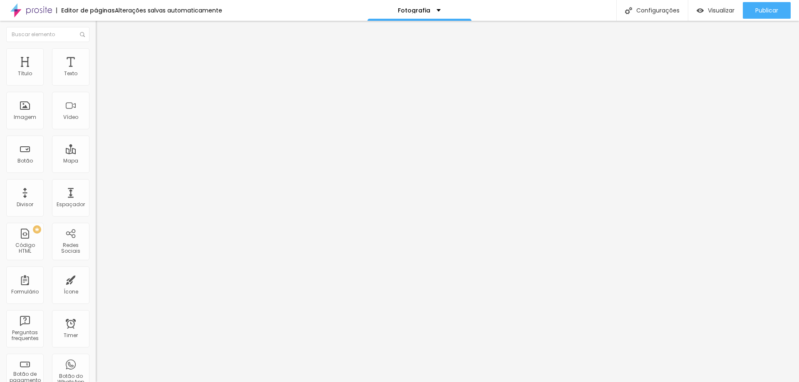
click at [103, 57] on span "Estilo" at bounding box center [109, 53] width 13 height 7
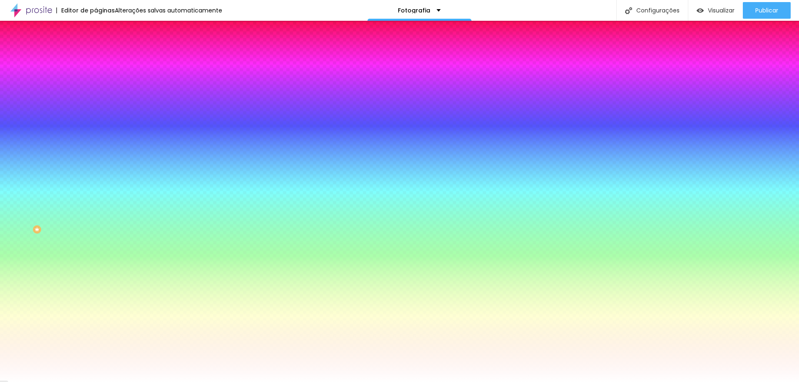
click at [96, 47] on li "Conteúdo" at bounding box center [144, 44] width 96 height 8
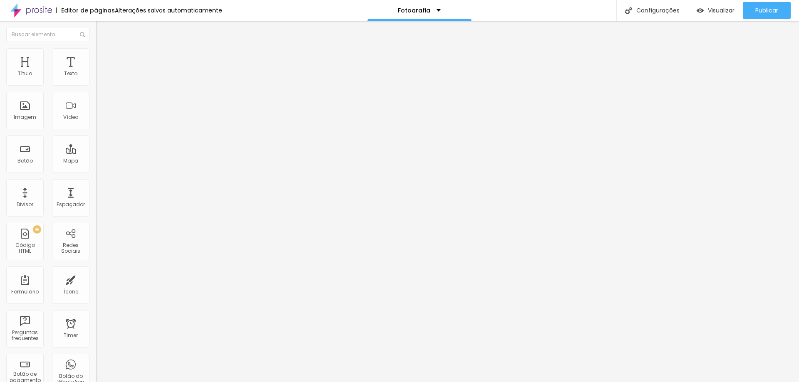
click at [96, 76] on img at bounding box center [99, 73] width 6 height 6
click at [756, 1] on div "Publicar Publicar alterações Clique para publicar as ultimas alterações reaizad…" at bounding box center [767, 10] width 48 height 21
click at [752, 8] on button "Publicar" at bounding box center [767, 10] width 48 height 17
click at [727, 61] on link "Visualizar página" at bounding box center [744, 63] width 75 height 5
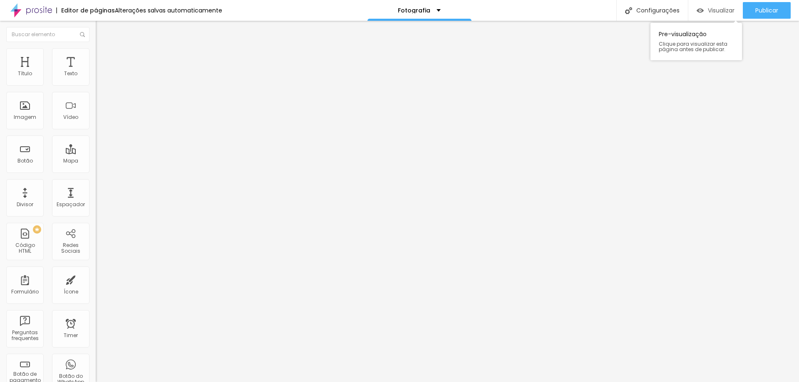
click at [702, 7] on div "Visualizar" at bounding box center [716, 10] width 38 height 7
click at [167, 15] on div "Editor de páginas Alterações salvas automaticamente" at bounding box center [111, 10] width 222 height 21
click at [194, 10] on div "Alterações salvas automaticamente" at bounding box center [168, 10] width 107 height 6
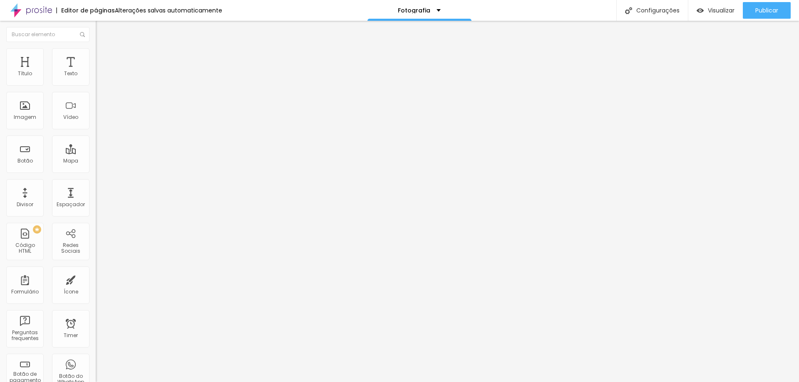
click at [96, 25] on button "Editar Vídeo" at bounding box center [144, 30] width 96 height 19
